Goal: Task Accomplishment & Management: Use online tool/utility

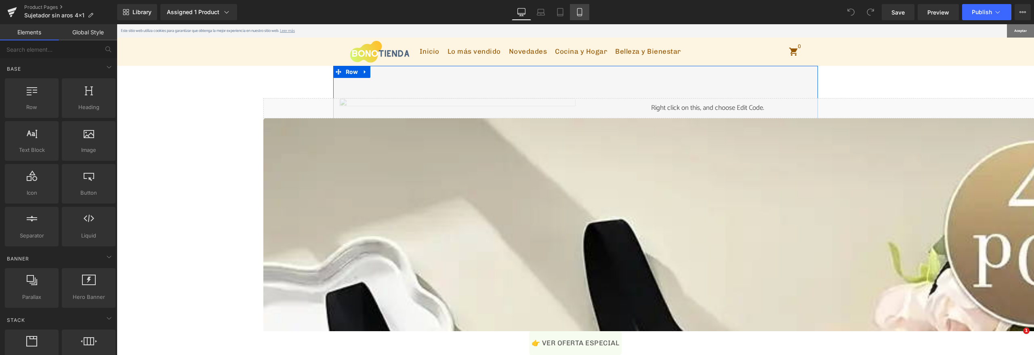
click at [581, 15] on icon at bounding box center [579, 12] width 4 height 8
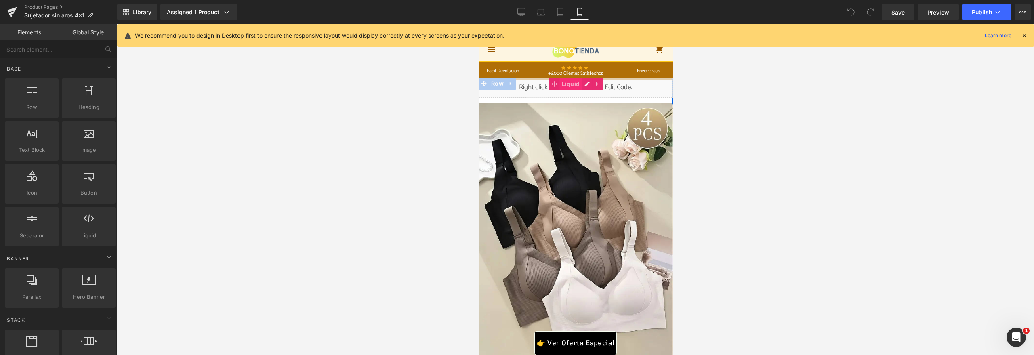
click at [570, 83] on span "Liquid" at bounding box center [570, 84] width 22 height 12
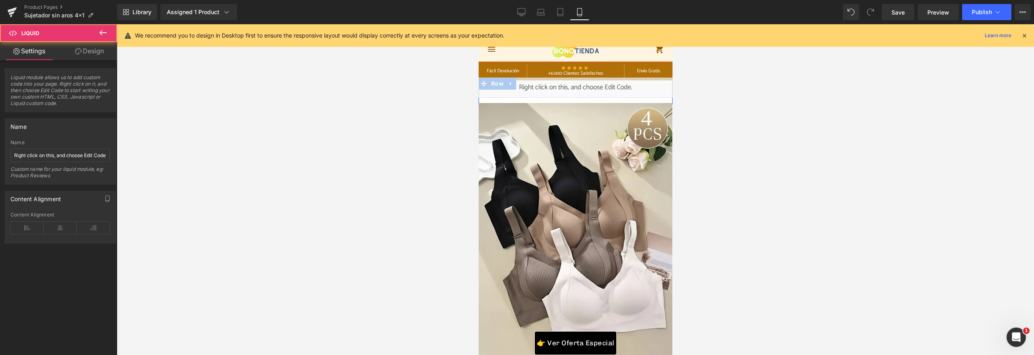
click at [581, 84] on div "Liquid" at bounding box center [575, 88] width 194 height 20
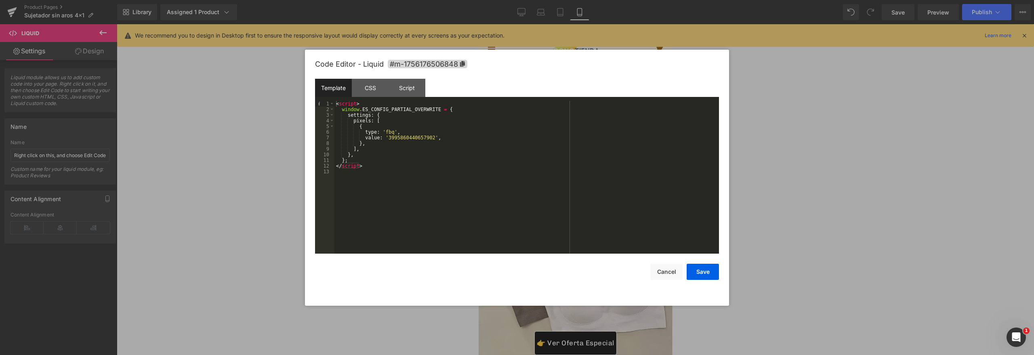
click at [0, 0] on div "< script > window . ES_CONFIG_PARTIAL_OVERWRITE = { settings : { pixels : [ { t…" at bounding box center [0, 0] width 0 height 0
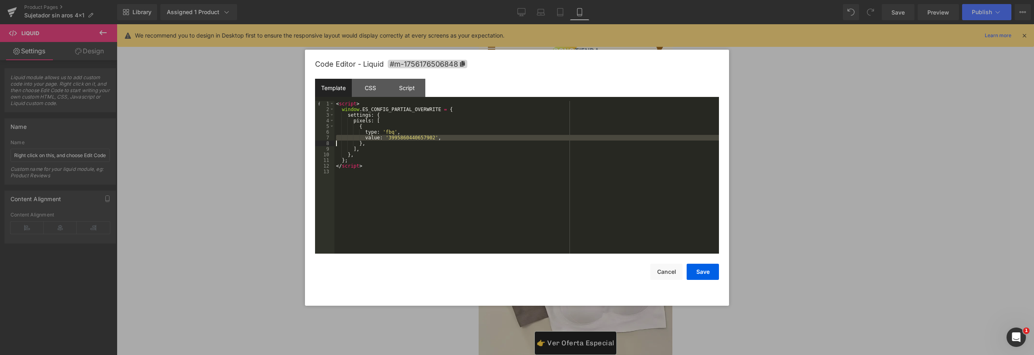
click at [0, 0] on div "< script > window . ES_CONFIG_PARTIAL_OVERWRITE = { settings : { pixels : [ { t…" at bounding box center [0, 0] width 0 height 0
click at [0, 0] on div "Code Editor - Liquid #m-1756176506848" at bounding box center [0, 0] width 0 height 0
click at [0, 0] on button "Save" at bounding box center [0, 0] width 0 height 0
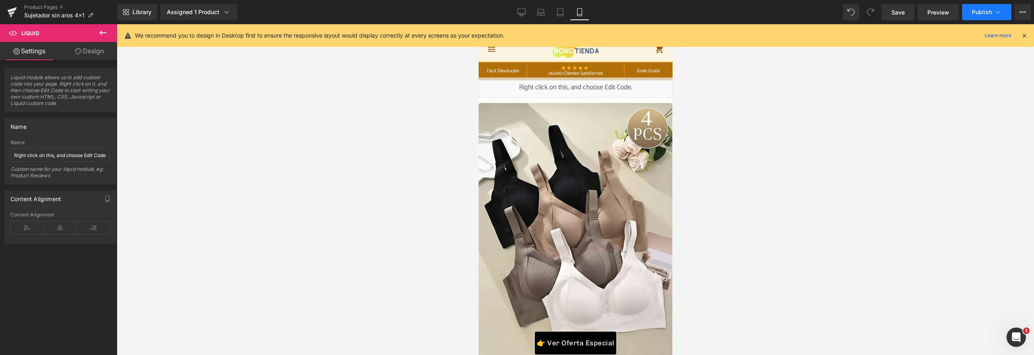
click at [971, 6] on button "Publish" at bounding box center [986, 12] width 49 height 16
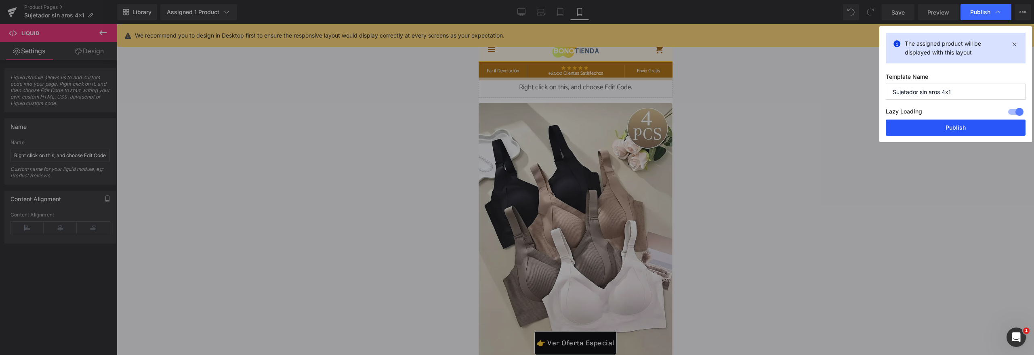
click at [0, 0] on button "Publish" at bounding box center [0, 0] width 0 height 0
